Goal: Find specific page/section

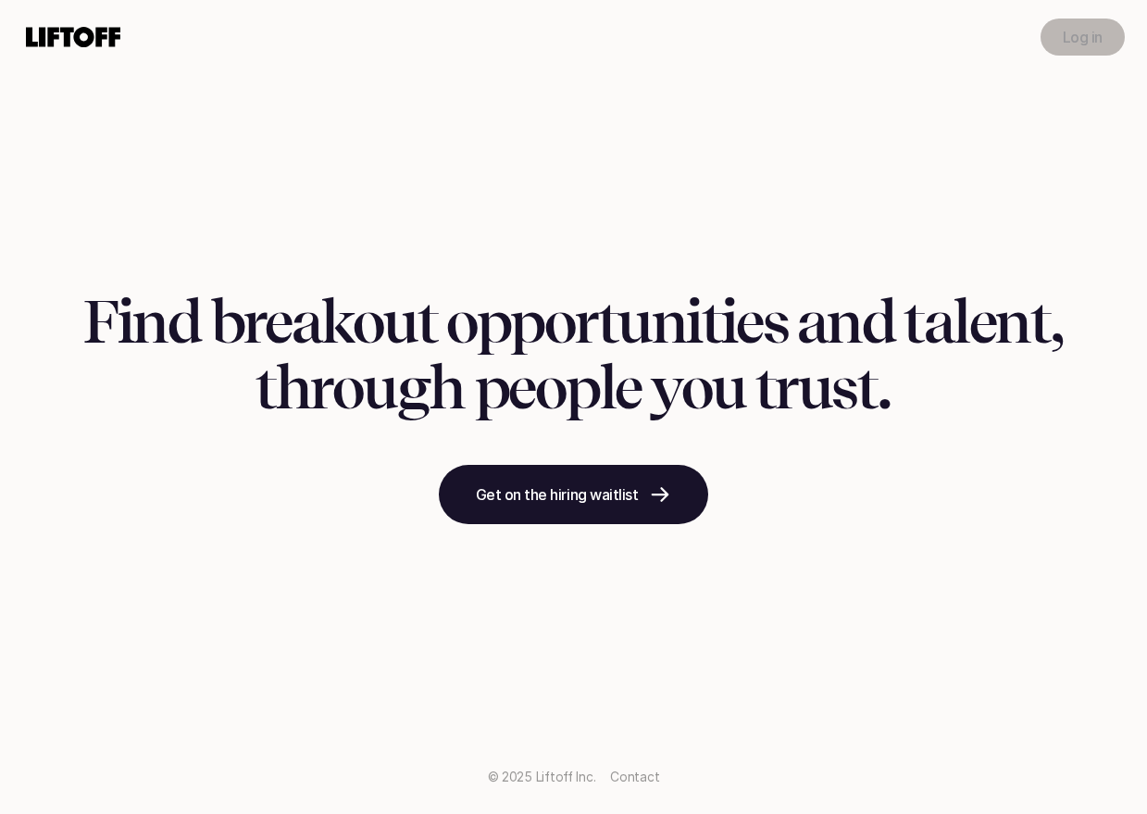
click at [1081, 33] on p "Log in" at bounding box center [1082, 37] width 40 height 22
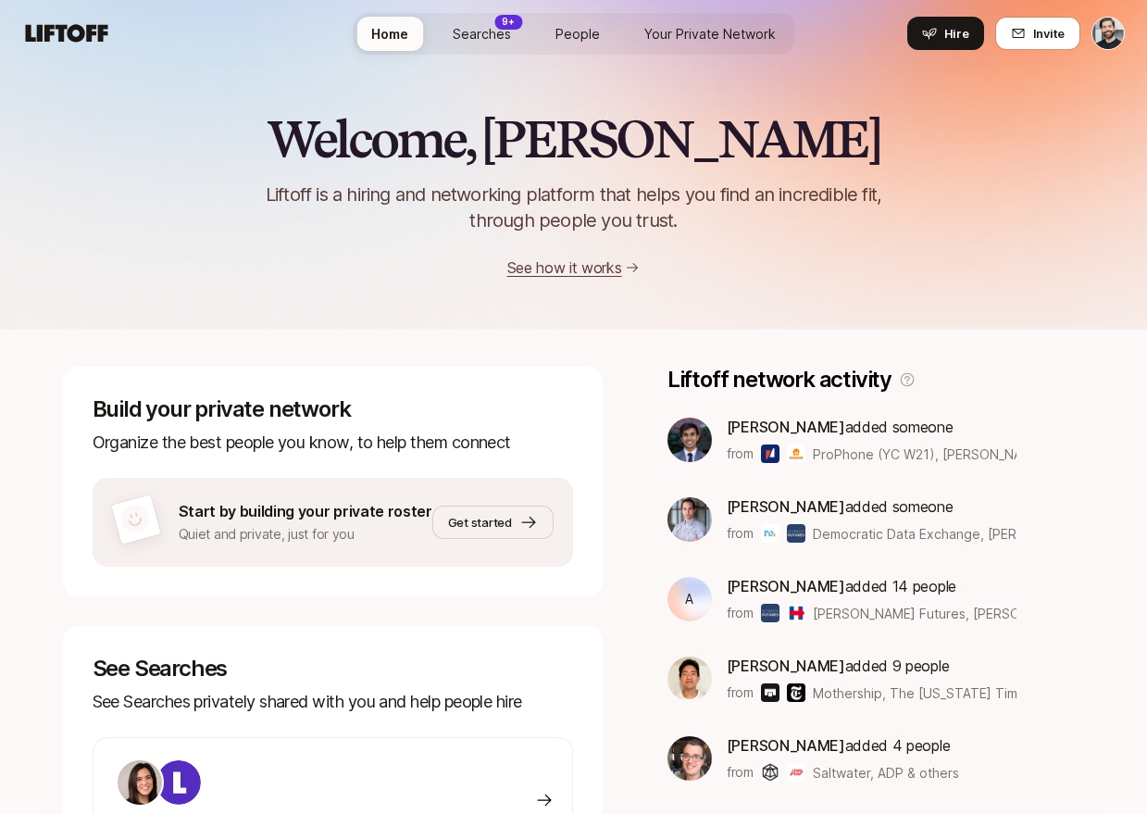
click at [477, 40] on span "Searches" at bounding box center [482, 33] width 58 height 19
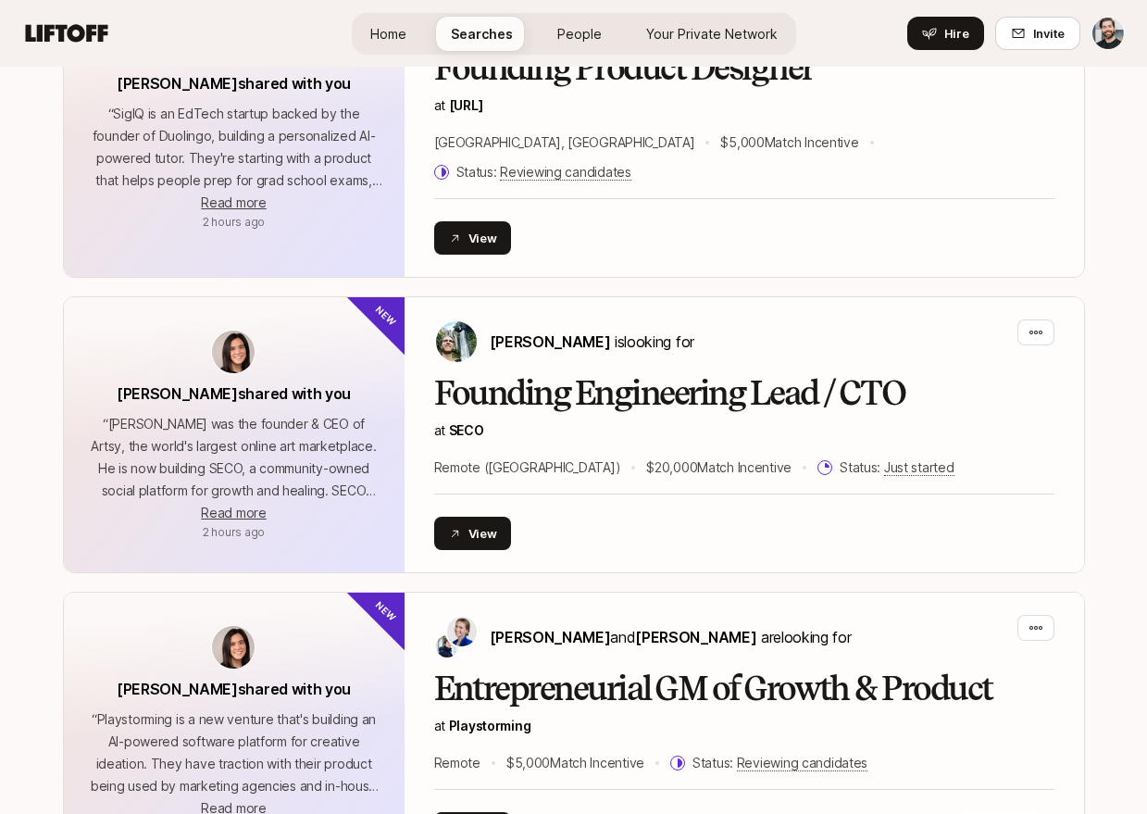
scroll to position [1122, 0]
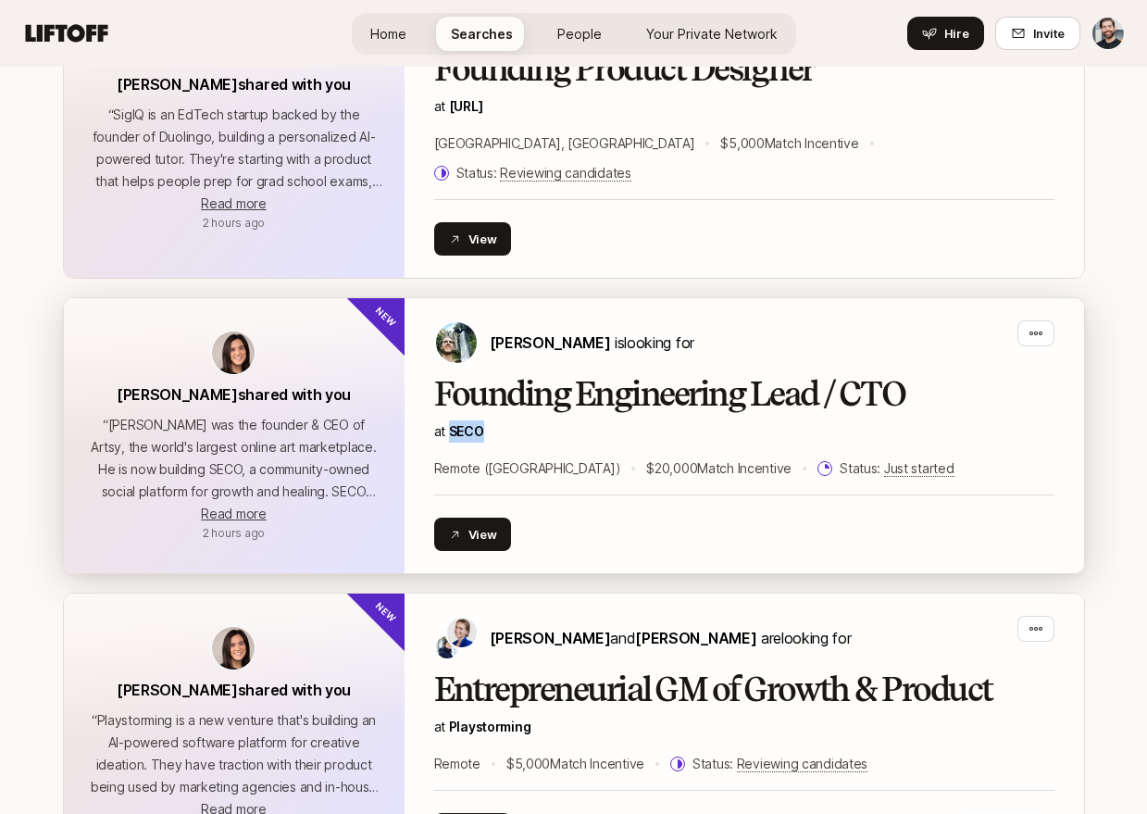
drag, startPoint x: 491, startPoint y: 405, endPoint x: 453, endPoint y: 404, distance: 38.0
click at [453, 420] on p "at [GEOGRAPHIC_DATA]" at bounding box center [744, 431] width 620 height 22
